Goal: Information Seeking & Learning: Learn about a topic

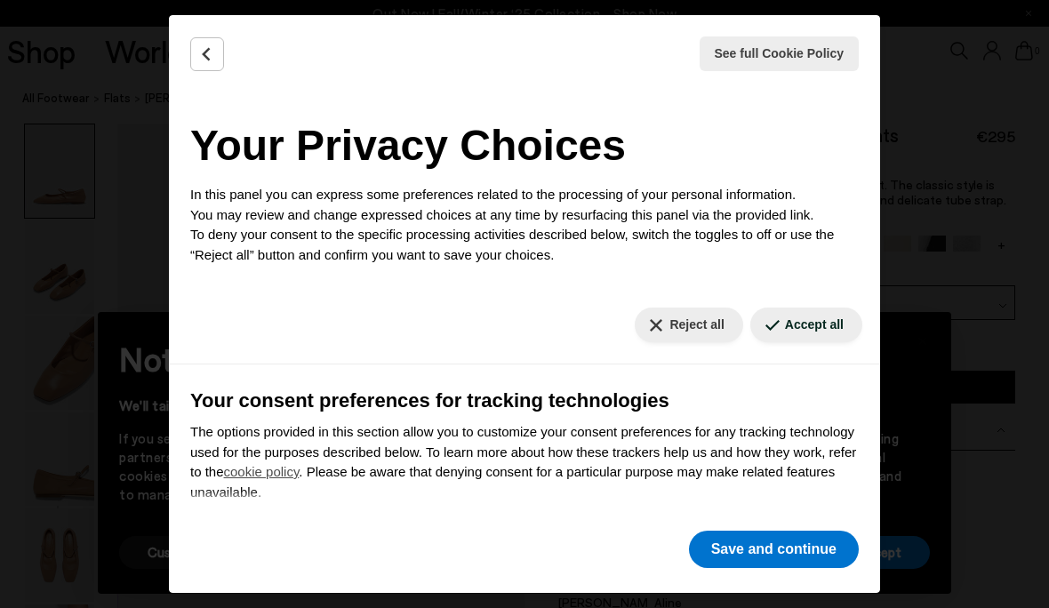
click at [770, 536] on button "Save and continue" at bounding box center [774, 549] width 170 height 37
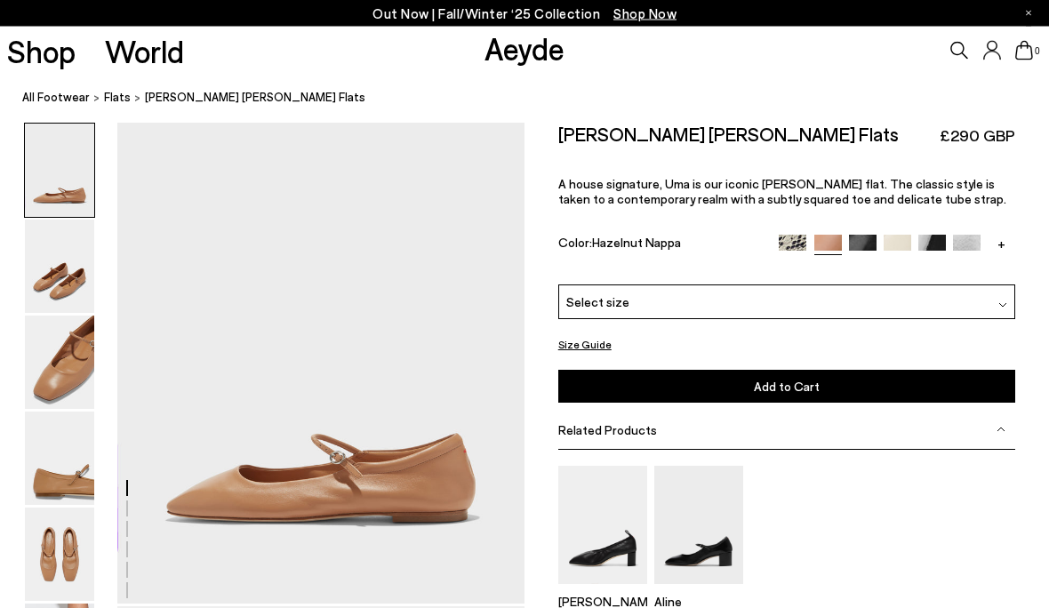
scroll to position [63, 0]
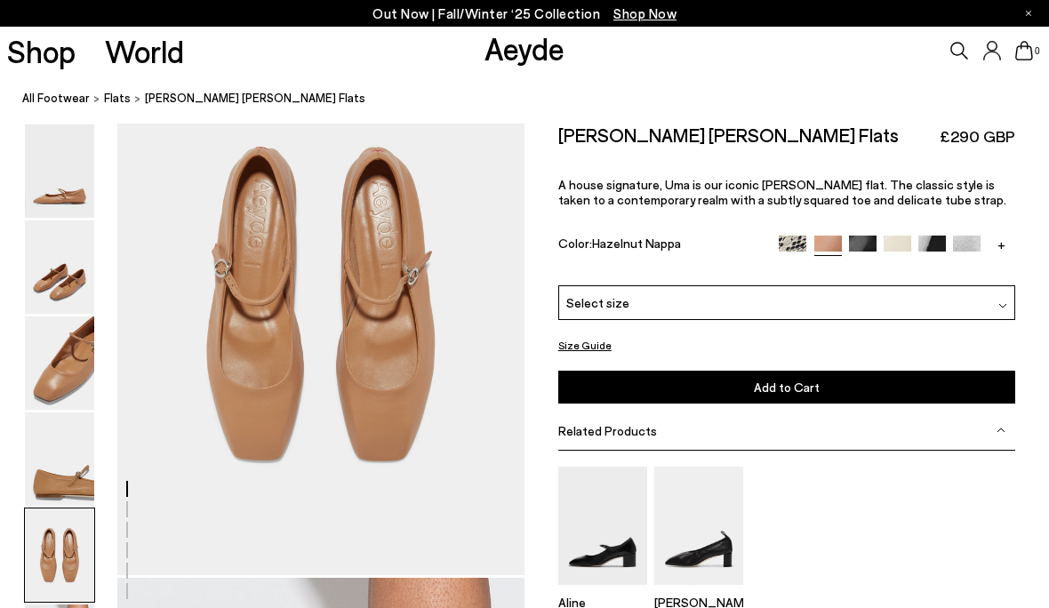
scroll to position [2269, 0]
